Goal: Task Accomplishment & Management: Use online tool/utility

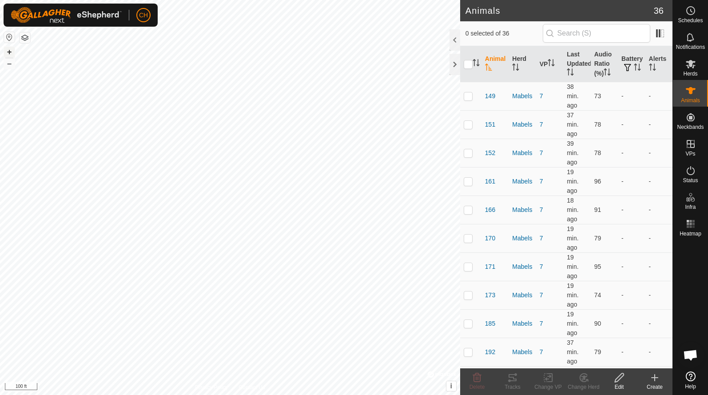
click at [6, 48] on button "+" at bounding box center [9, 52] width 11 height 11
checkbox input "false"
checkbox input "true"
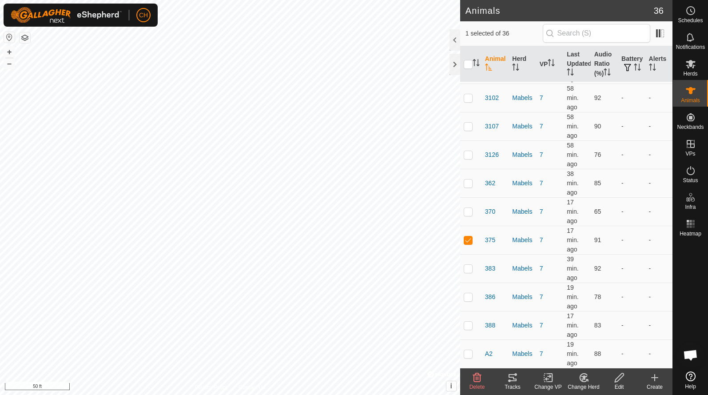
click at [509, 380] on icon at bounding box center [512, 377] width 8 height 7
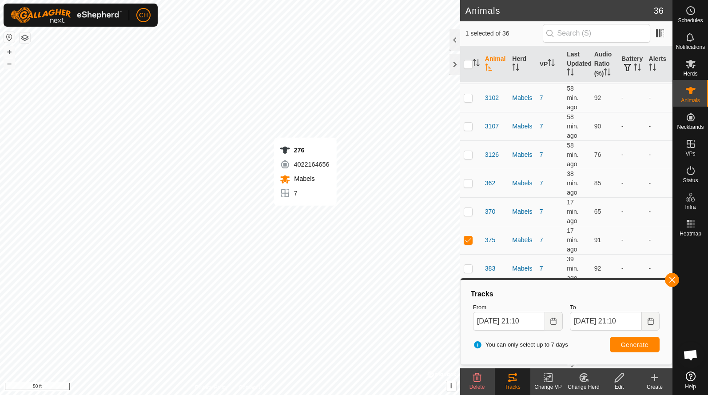
checkbox input "true"
checkbox input "false"
click at [639, 348] on button "Generate" at bounding box center [635, 345] width 50 height 16
checkbox input "false"
checkbox input "true"
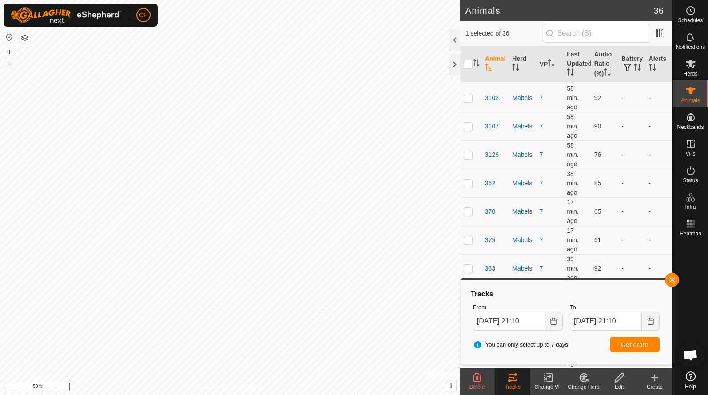
click at [623, 345] on span "Generate" at bounding box center [635, 344] width 28 height 7
checkbox input "true"
checkbox input "false"
click at [633, 345] on span "Generate" at bounding box center [635, 344] width 28 height 7
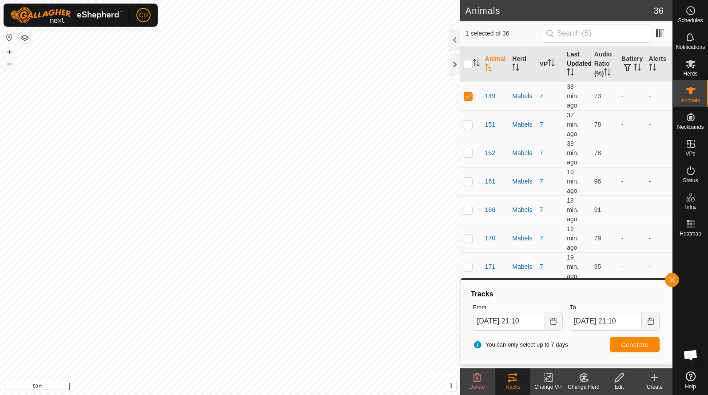
click at [578, 61] on th "Last Updated" at bounding box center [576, 64] width 27 height 36
click at [11, 64] on button "–" at bounding box center [9, 63] width 11 height 11
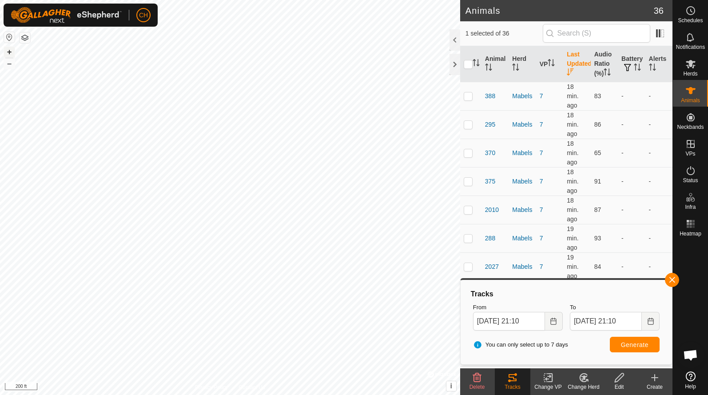
click at [10, 56] on button "+" at bounding box center [9, 52] width 11 height 11
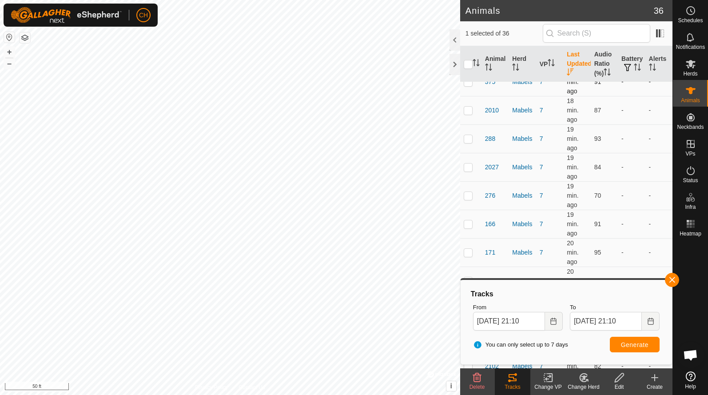
scroll to position [100, 0]
click at [494, 111] on span "2010" at bounding box center [492, 109] width 14 height 9
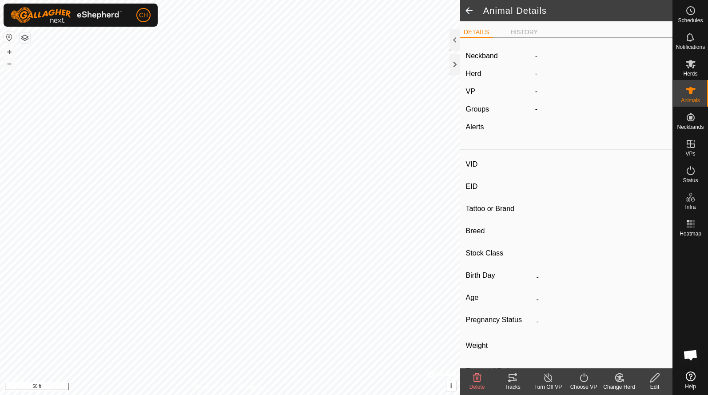
type input "2010"
type input "-"
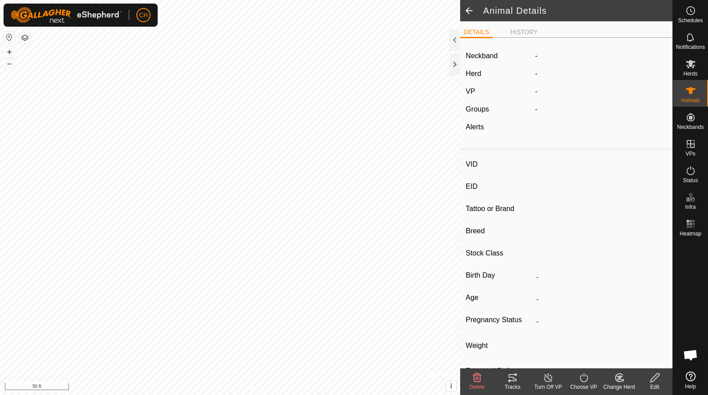
type input "-"
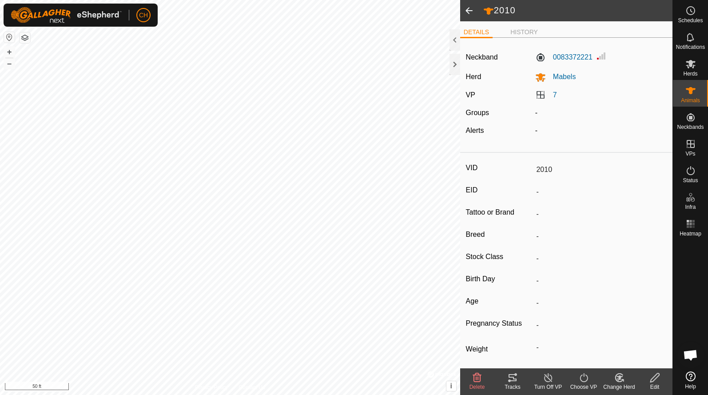
click at [513, 377] on icon at bounding box center [512, 377] width 8 height 7
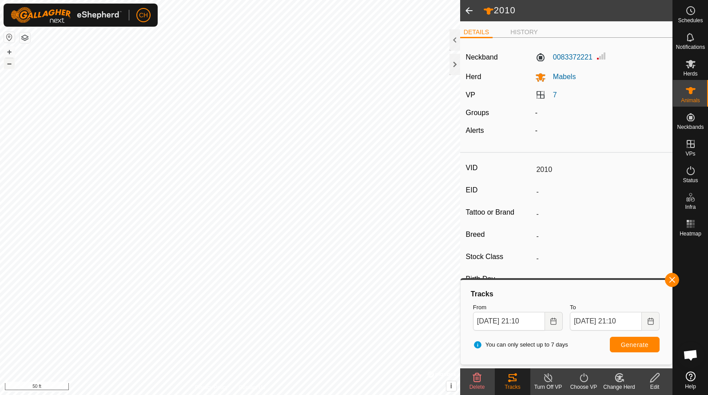
click at [11, 66] on button "–" at bounding box center [9, 63] width 11 height 11
click at [12, 52] on button "+" at bounding box center [9, 52] width 11 height 11
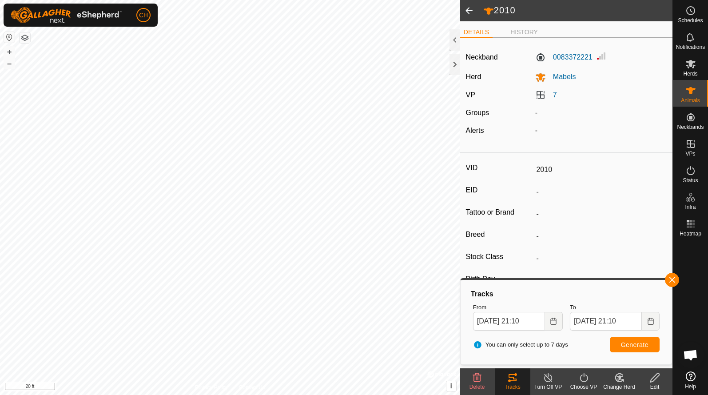
click at [473, 12] on span at bounding box center [469, 10] width 18 height 21
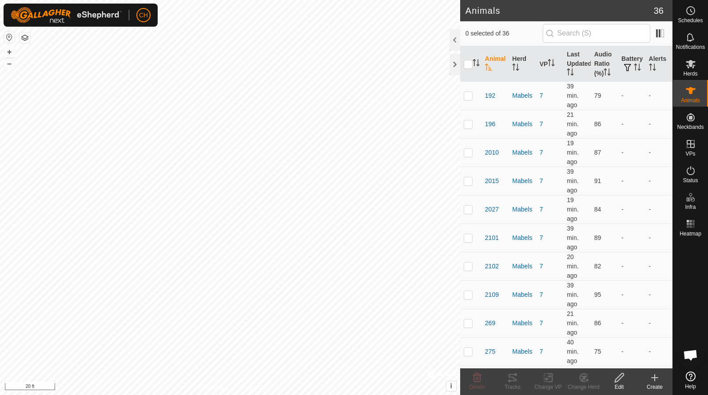
scroll to position [280, 0]
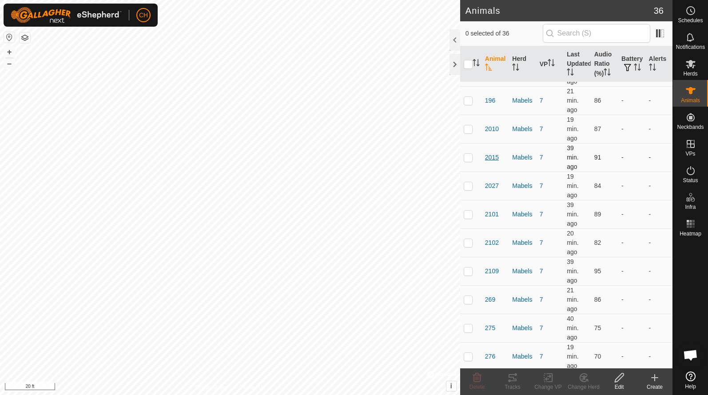
click at [488, 159] on span "2015" at bounding box center [492, 157] width 14 height 9
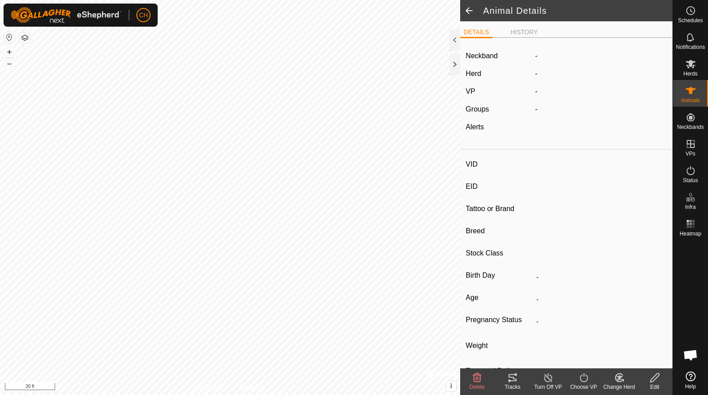
type input "2015"
type input "-"
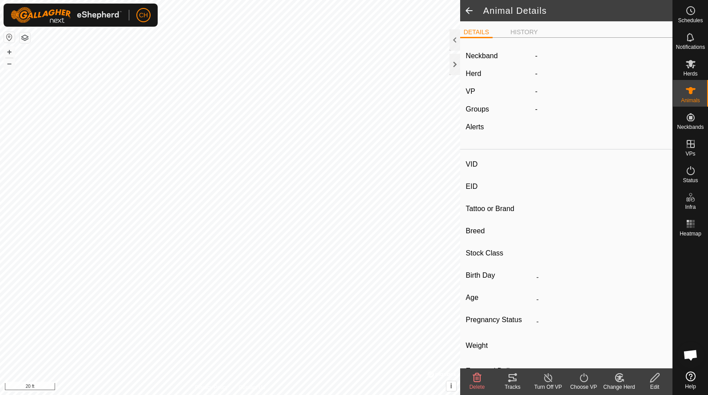
type input "-"
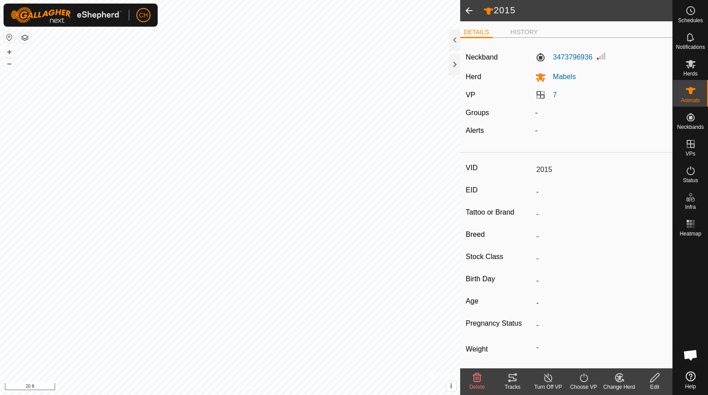
click at [505, 378] on tracks-svg-icon at bounding box center [513, 377] width 36 height 11
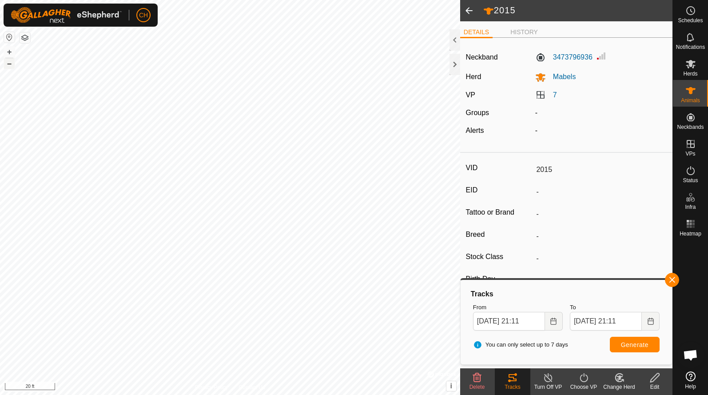
click at [10, 66] on button "–" at bounding box center [9, 63] width 11 height 11
click at [555, 323] on icon "Choose Date" at bounding box center [553, 320] width 7 height 7
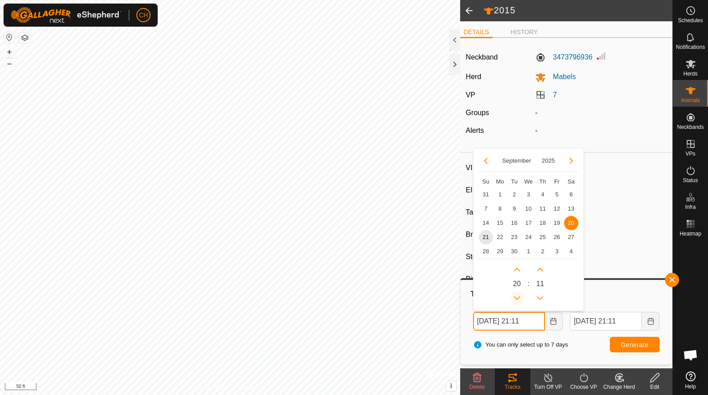
click at [516, 294] on button "Previous Hour" at bounding box center [517, 298] width 14 height 14
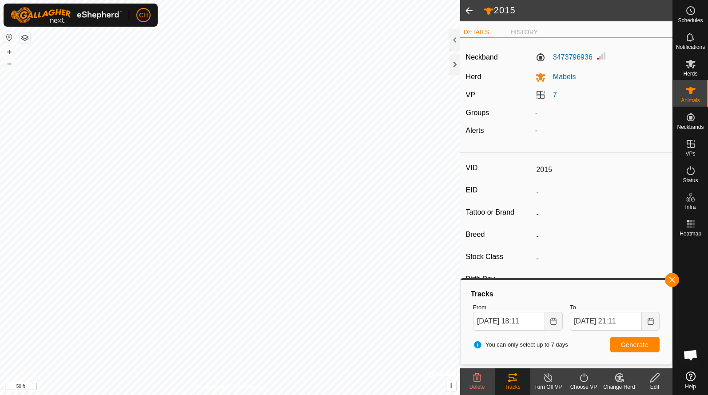
click at [638, 341] on span "Generate" at bounding box center [635, 344] width 28 height 7
click at [551, 320] on icon "Choose Date" at bounding box center [554, 320] width 6 height 7
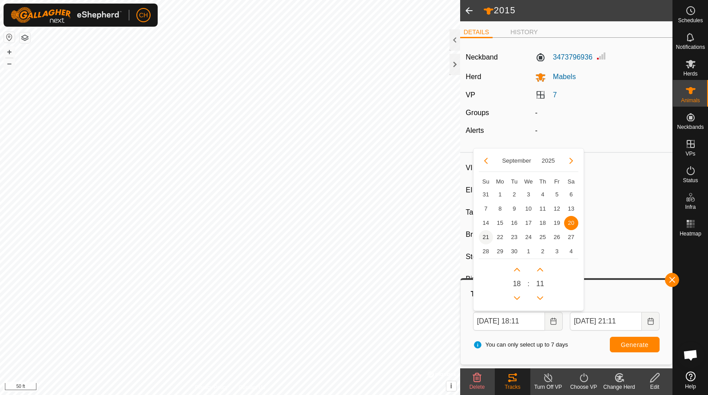
click at [487, 241] on span "21" at bounding box center [486, 237] width 14 height 14
type input "Sep 21, 2025 18:11"
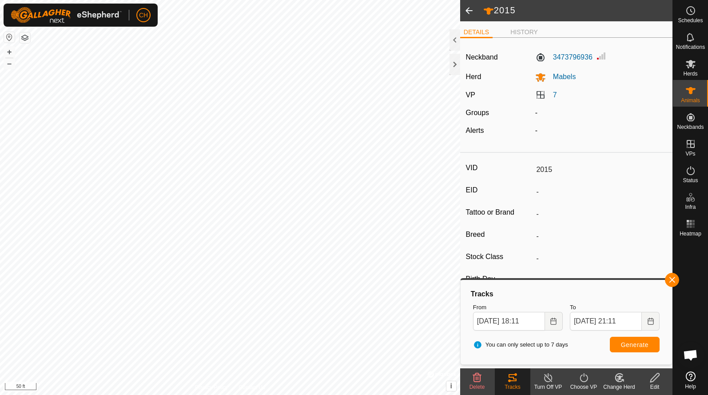
click at [625, 339] on button "Generate" at bounding box center [635, 345] width 50 height 16
click at [5, 52] on button "+" at bounding box center [9, 52] width 11 height 11
click at [675, 279] on button "button" at bounding box center [672, 280] width 14 height 14
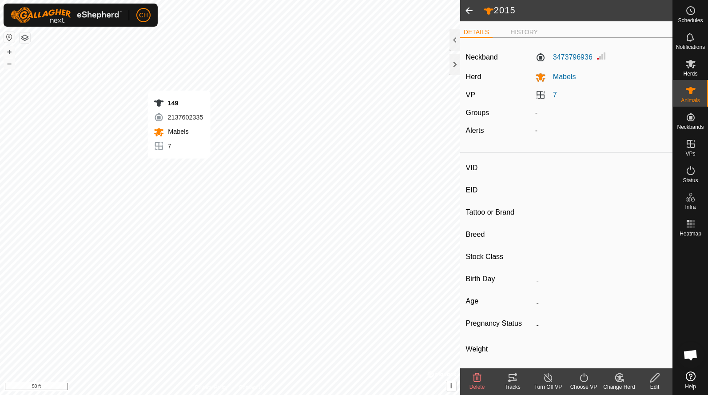
type input "149"
type input "-"
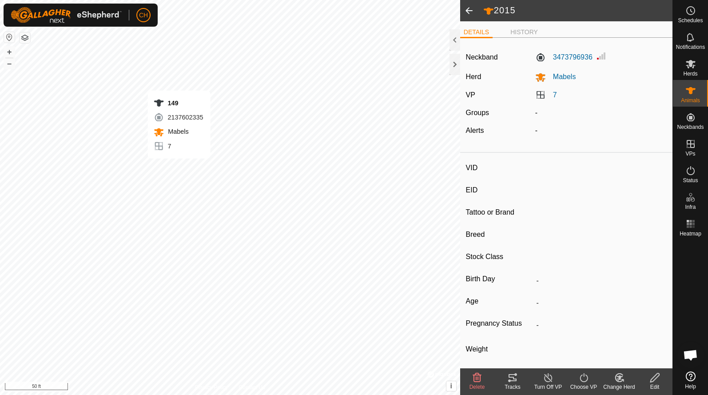
type input "-"
click at [507, 381] on icon at bounding box center [512, 377] width 11 height 11
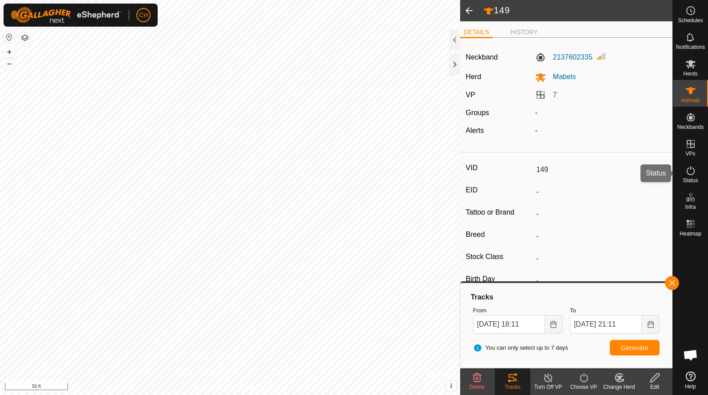
click at [684, 171] on es-activation-svg-icon at bounding box center [690, 170] width 16 height 14
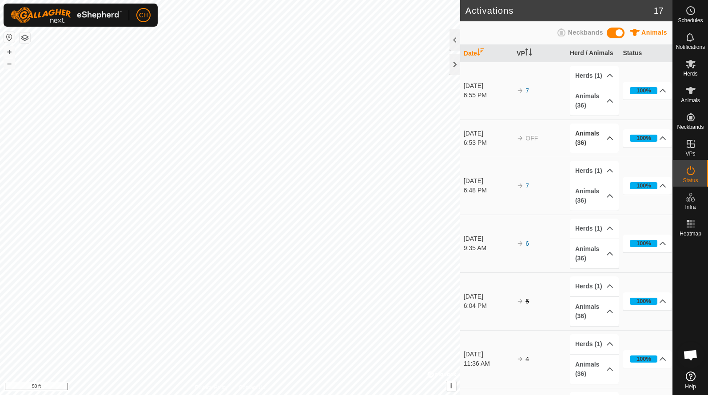
click at [604, 137] on p-accordion-header "Animals (36)" at bounding box center [594, 137] width 49 height 29
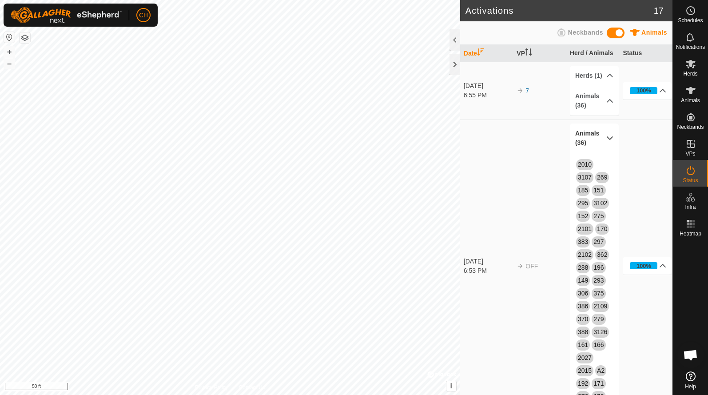
click at [604, 137] on p-accordion-header "Animals (36)" at bounding box center [594, 137] width 49 height 29
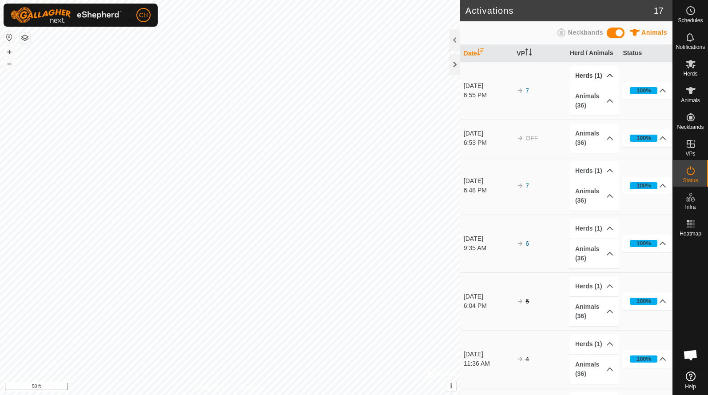
click at [607, 74] on p-accordion-header "Herds (1)" at bounding box center [594, 76] width 49 height 20
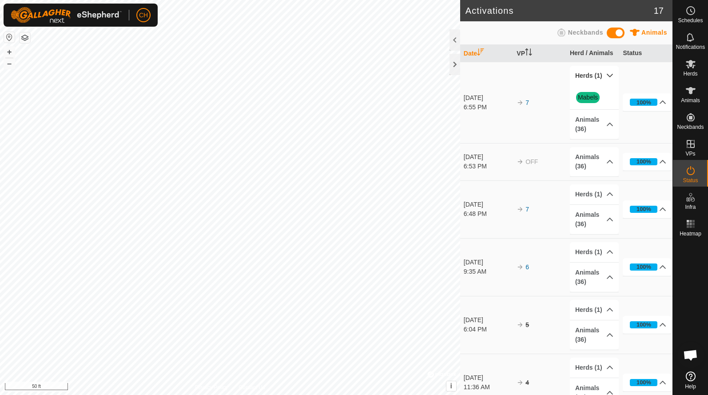
click at [607, 74] on p-accordion-header "Herds (1)" at bounding box center [594, 76] width 49 height 20
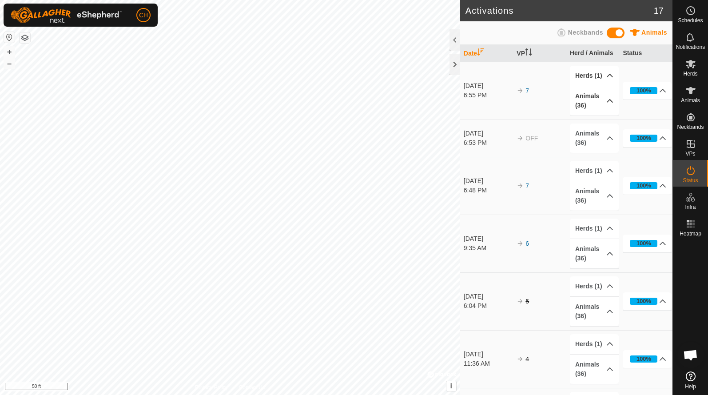
click at [610, 99] on p-accordion-header "Animals (36)" at bounding box center [594, 100] width 49 height 29
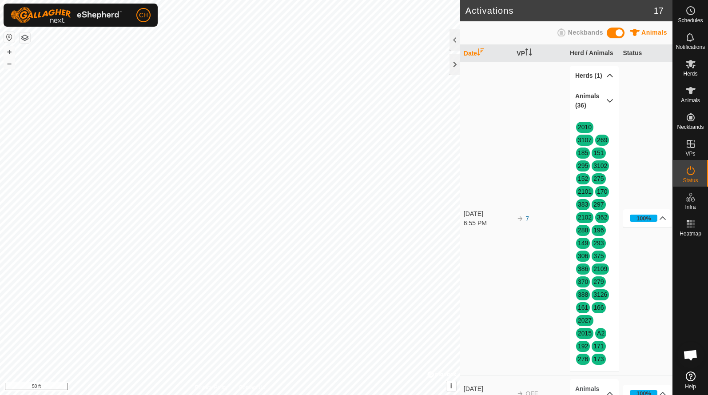
click at [608, 99] on p-accordion-header "Animals (36)" at bounding box center [594, 100] width 49 height 29
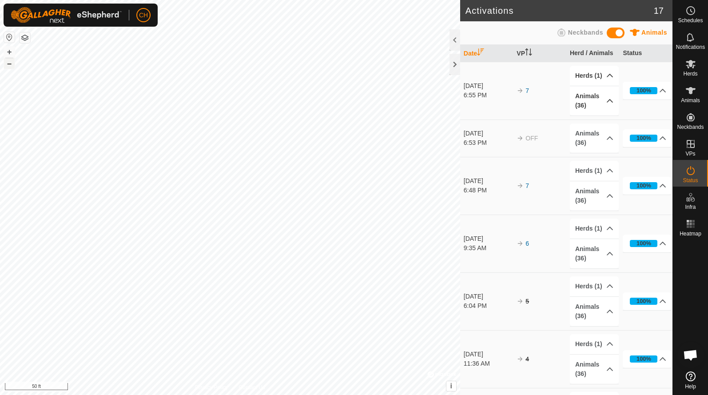
click at [10, 66] on button "–" at bounding box center [9, 63] width 11 height 11
click at [11, 64] on button "–" at bounding box center [9, 63] width 11 height 11
click at [693, 89] on icon at bounding box center [691, 90] width 10 height 7
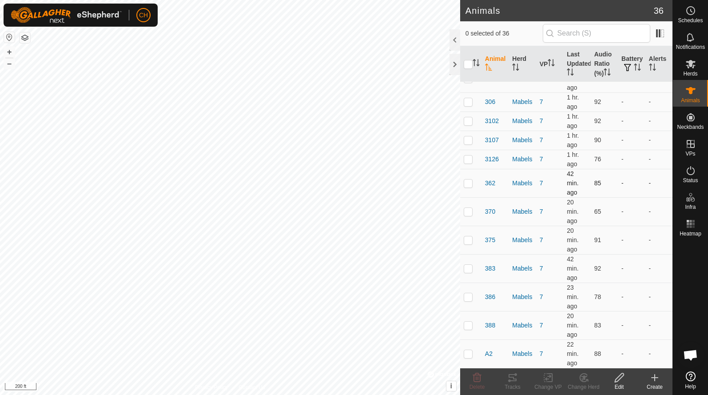
scroll to position [700, 0]
click at [575, 58] on th "Last Updated" at bounding box center [576, 64] width 27 height 36
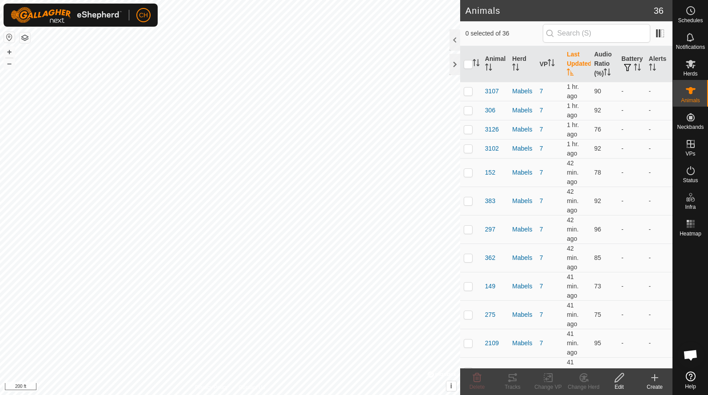
scroll to position [0, 0]
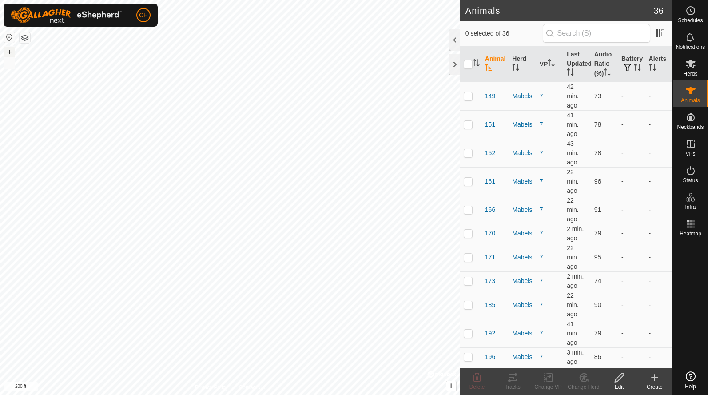
click at [11, 48] on button "+" at bounding box center [9, 52] width 11 height 11
checkbox input "true"
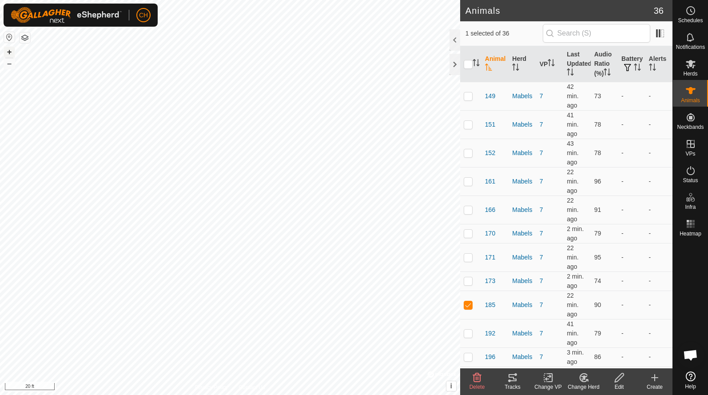
click at [12, 54] on button "+" at bounding box center [9, 52] width 11 height 11
click at [512, 374] on icon at bounding box center [512, 377] width 8 height 7
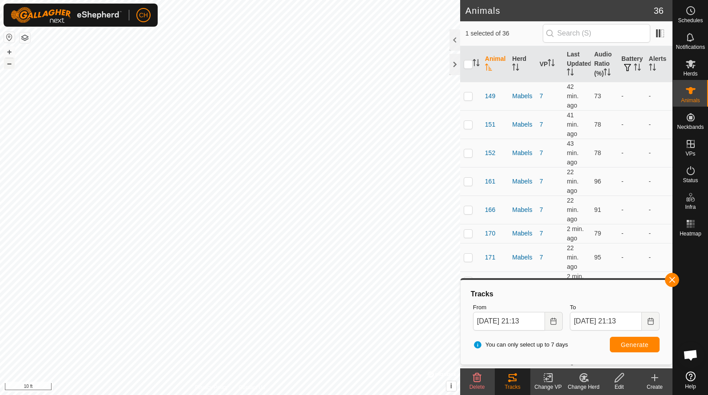
click at [11, 59] on button "–" at bounding box center [9, 63] width 11 height 11
checkbox input "true"
checkbox input "false"
checkbox input "true"
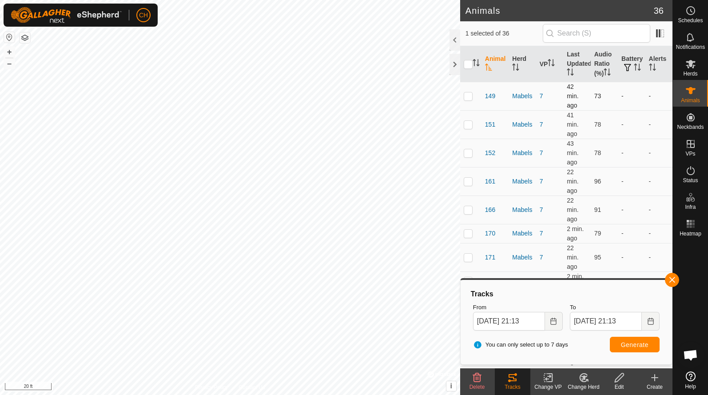
click at [468, 96] on p-checkbox at bounding box center [468, 95] width 9 height 7
checkbox input "true"
click at [467, 63] on input "checkbox" at bounding box center [468, 64] width 9 height 9
checkbox input "true"
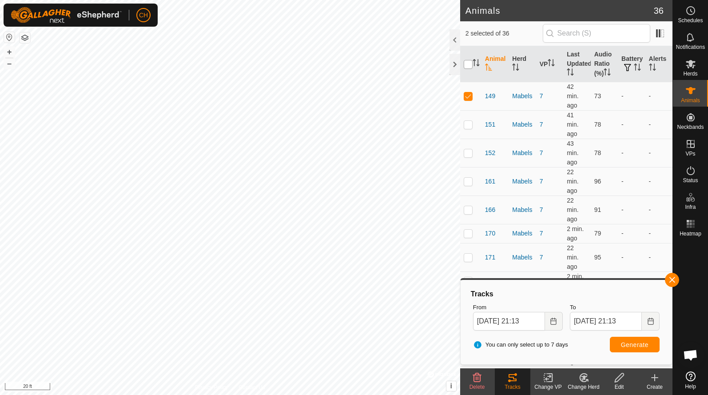
checkbox input "true"
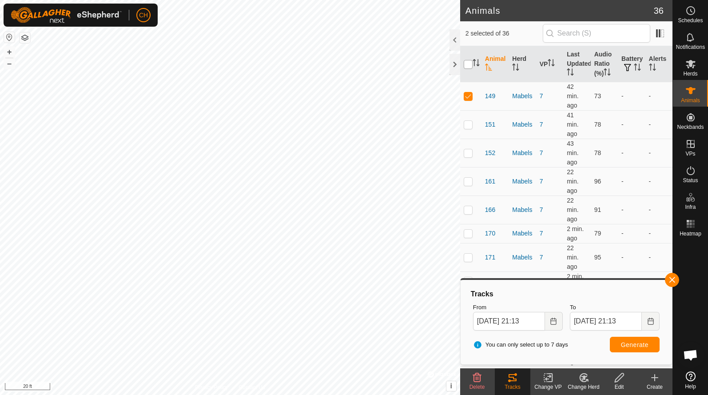
checkbox input "true"
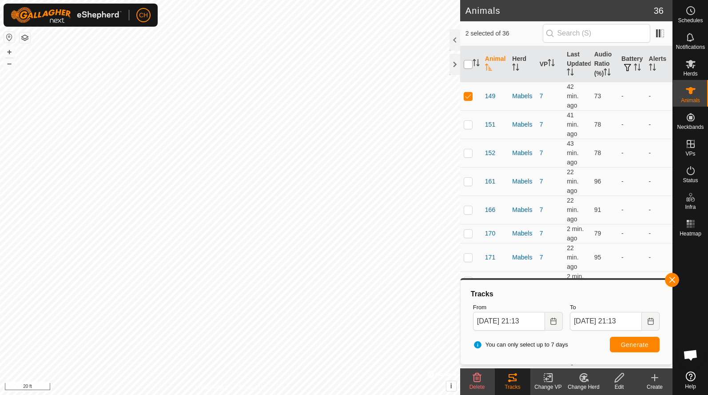
checkbox input "true"
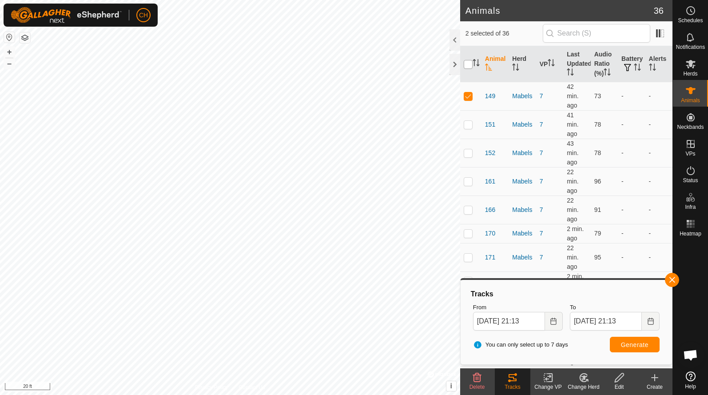
checkbox input "true"
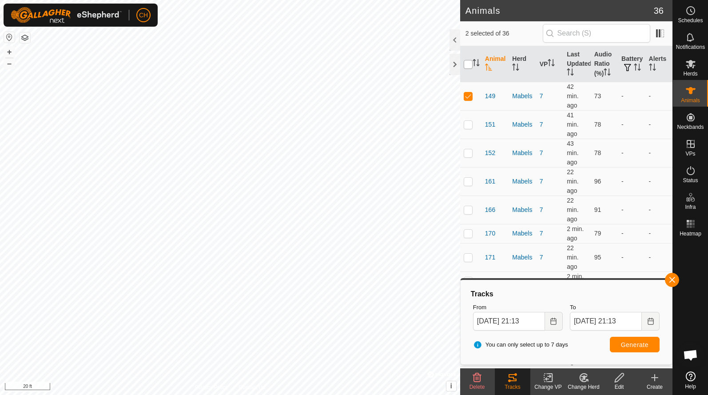
checkbox input "true"
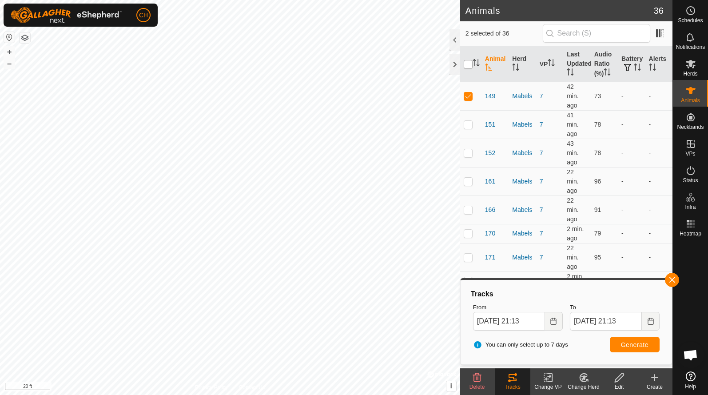
checkbox input "true"
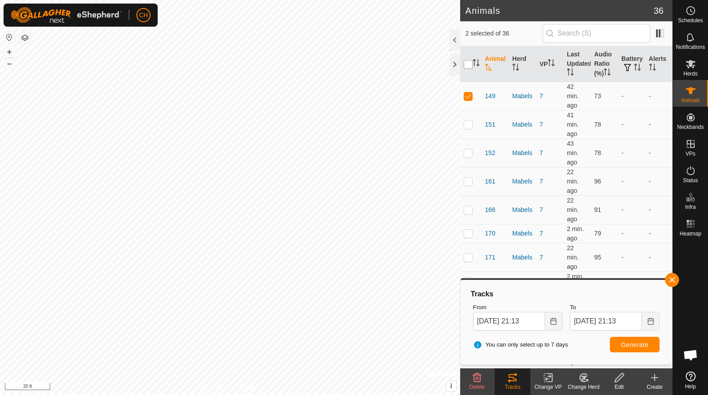
checkbox input "true"
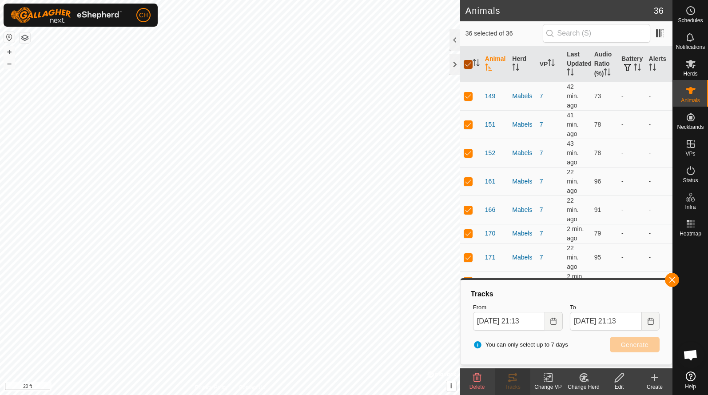
click at [467, 63] on input "checkbox" at bounding box center [468, 64] width 9 height 9
checkbox input "false"
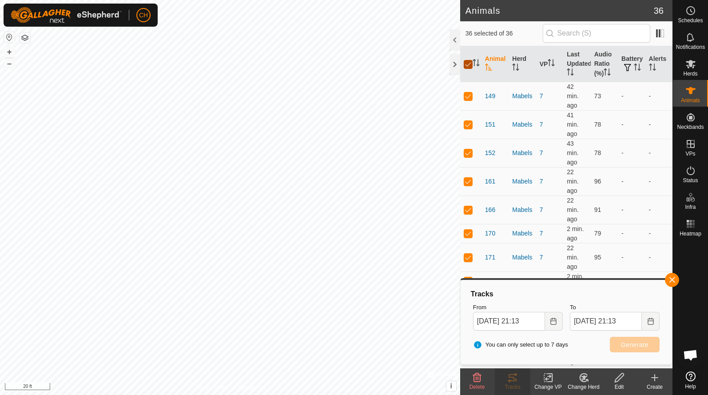
checkbox input "false"
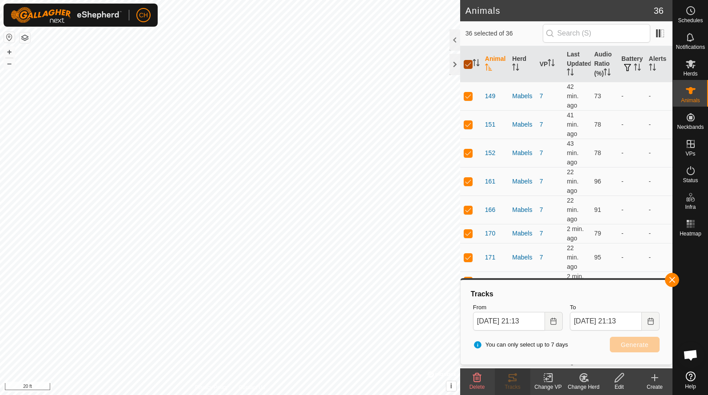
checkbox input "false"
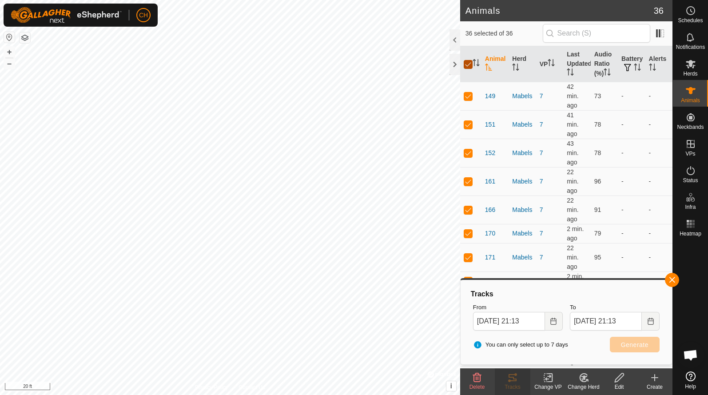
checkbox input "false"
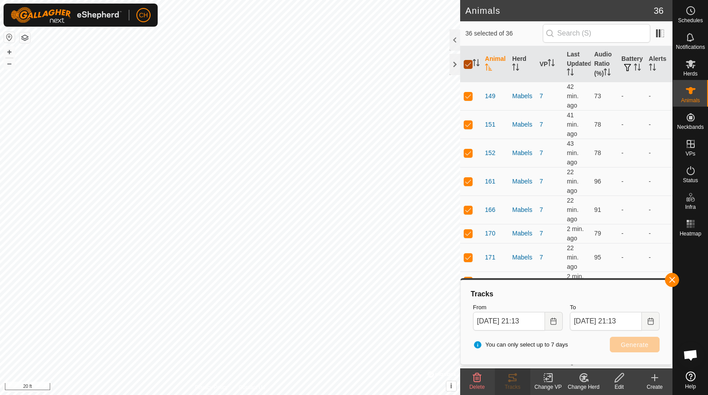
checkbox input "false"
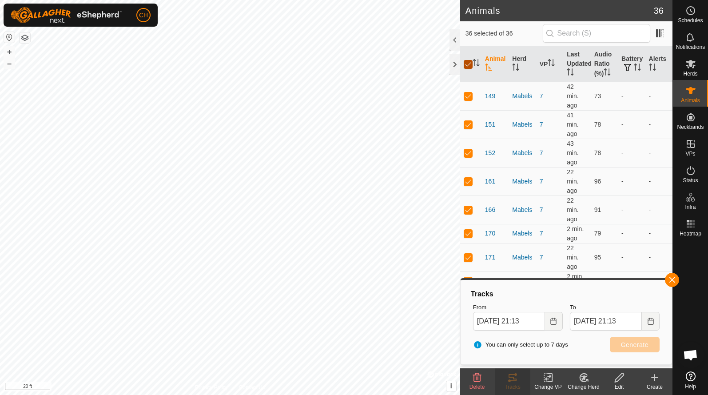
checkbox input "false"
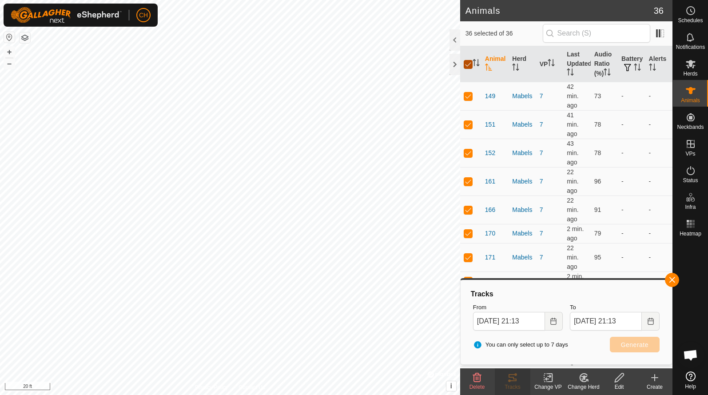
checkbox input "false"
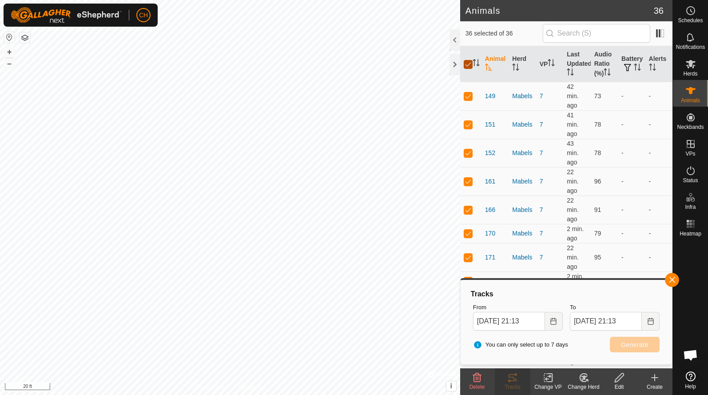
checkbox input "false"
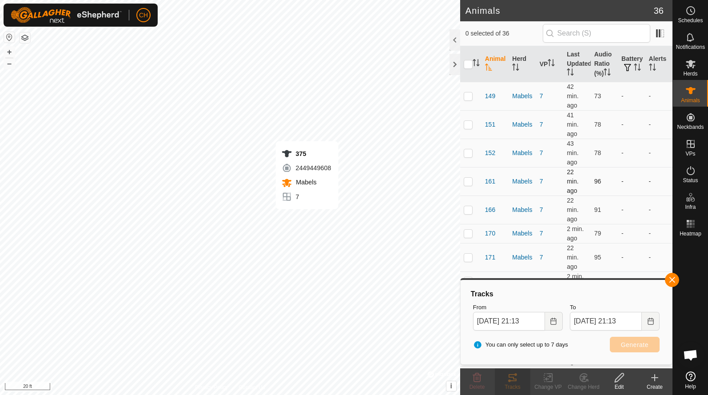
checkbox input "true"
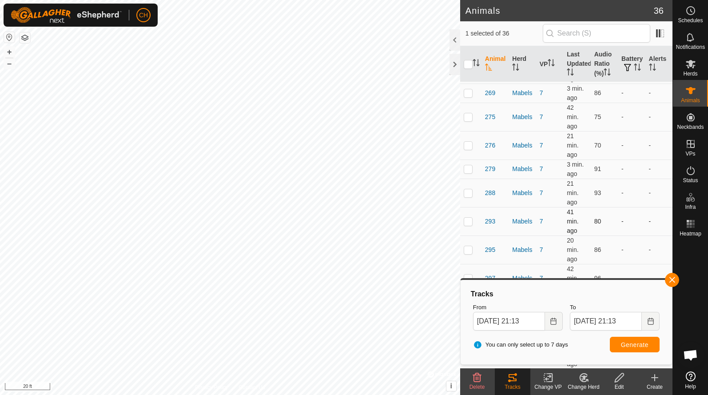
scroll to position [451, 0]
click at [464, 147] on p-checkbox at bounding box center [468, 147] width 9 height 7
checkbox input "true"
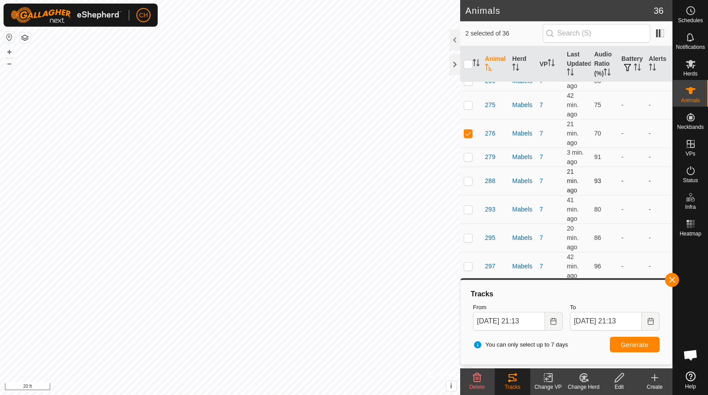
scroll to position [463, 0]
click at [466, 241] on p-checkbox at bounding box center [468, 240] width 9 height 7
checkbox input "true"
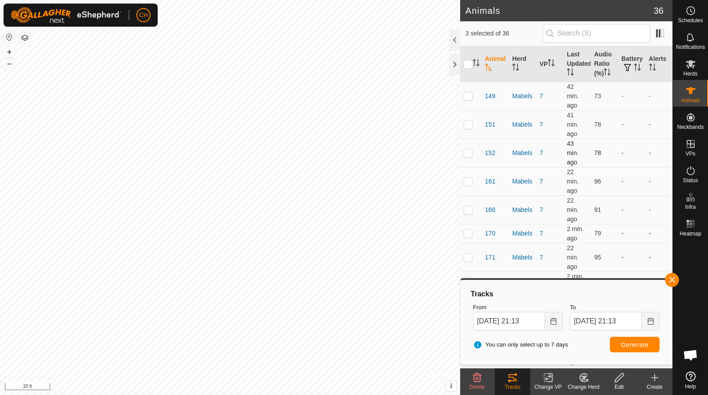
scroll to position [0, 0]
click at [472, 95] on p-checkbox at bounding box center [468, 95] width 9 height 7
checkbox input "true"
click at [637, 342] on span "Generate" at bounding box center [635, 344] width 28 height 7
click at [9, 64] on button "–" at bounding box center [9, 63] width 11 height 11
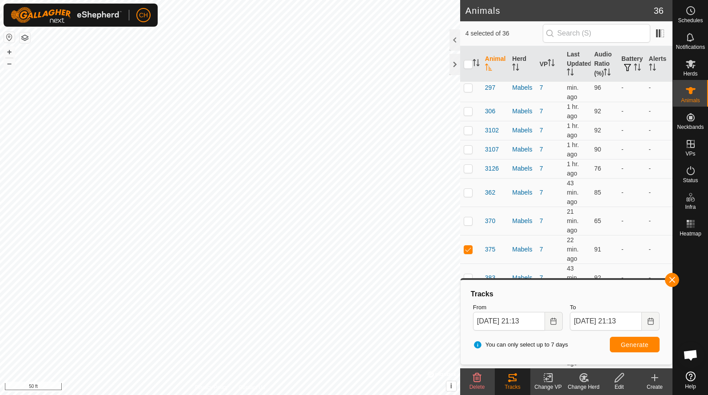
scroll to position [644, 0]
